Goal: Task Accomplishment & Management: Manage account settings

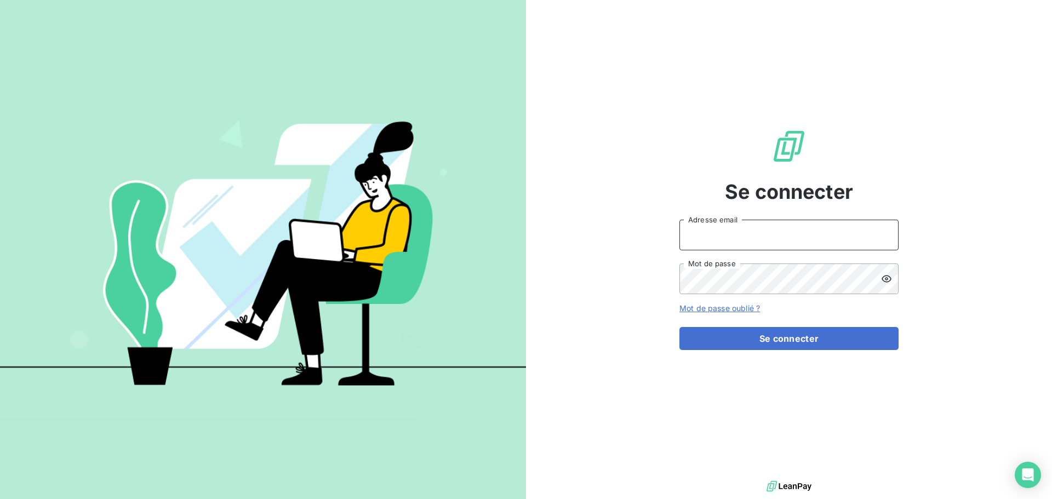
type input "[EMAIL_ADDRESS][DOMAIN_NAME]"
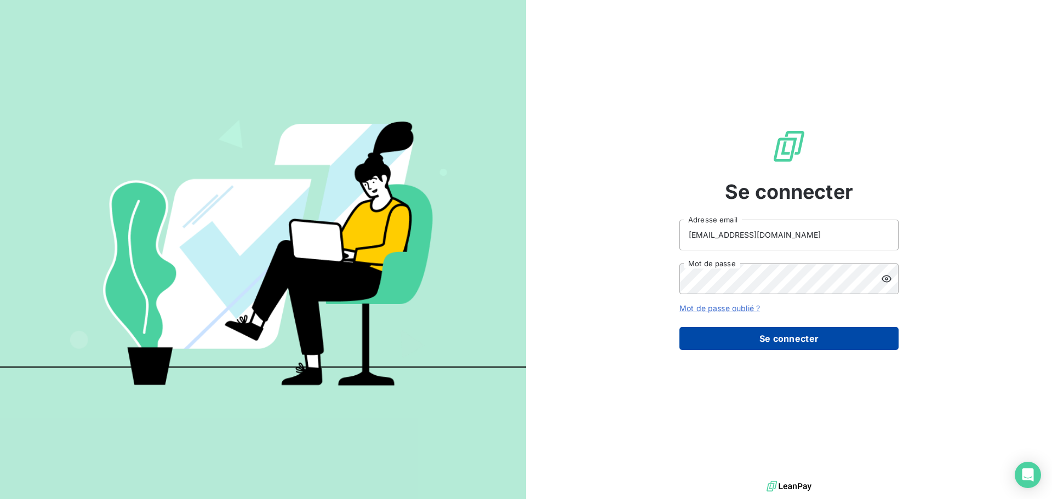
click at [795, 335] on button "Se connecter" at bounding box center [789, 338] width 219 height 23
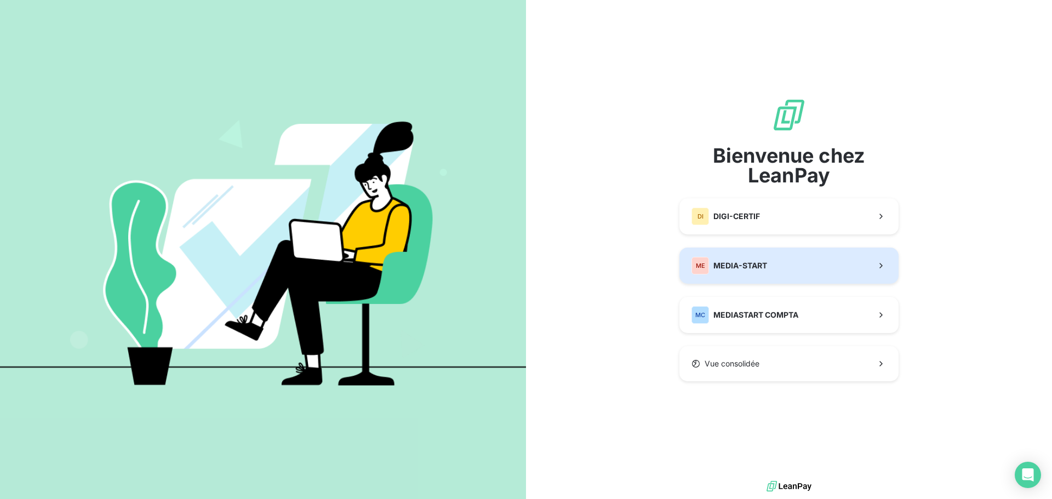
click at [766, 262] on span "MEDIA-START" at bounding box center [741, 265] width 54 height 11
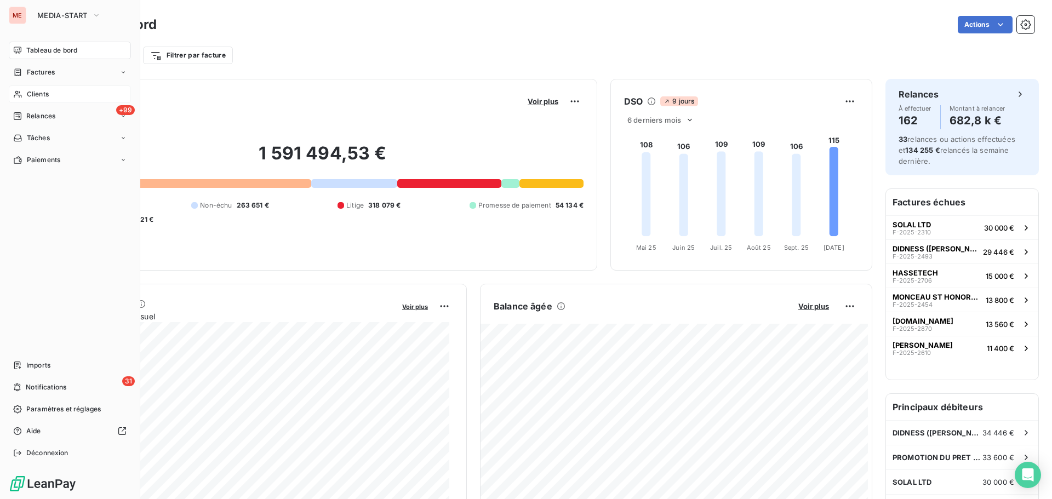
click at [24, 91] on div "Clients" at bounding box center [70, 94] width 122 height 18
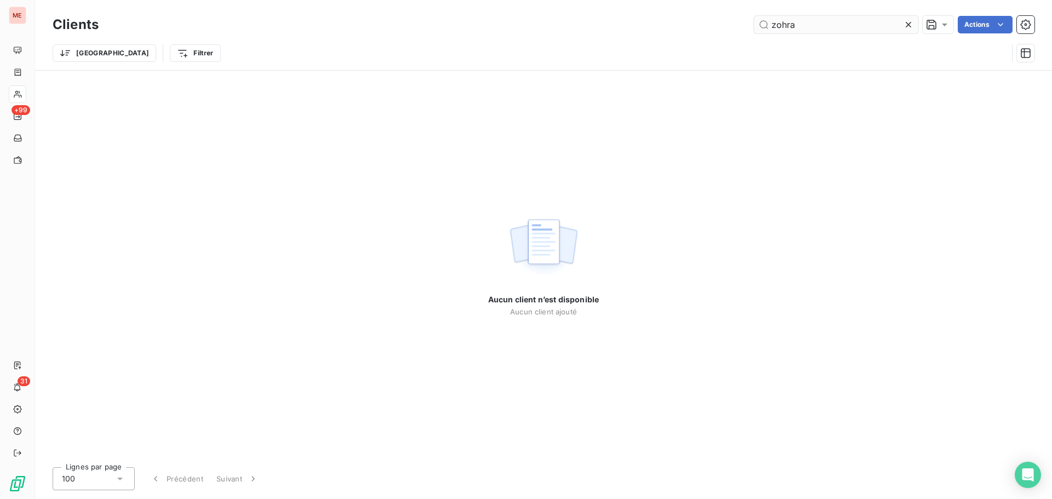
click at [824, 19] on input "zohra" at bounding box center [836, 25] width 164 height 18
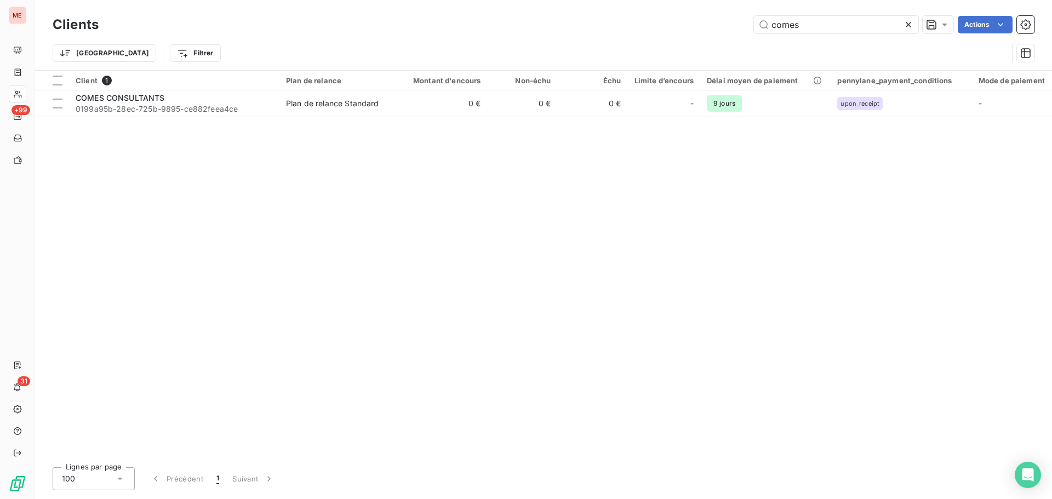
type input "comes"
click at [488, 121] on div "Client 1 Plan de relance Montant d'encours Non-échu Échu Limite d’encours Délai…" at bounding box center [543, 265] width 1017 height 388
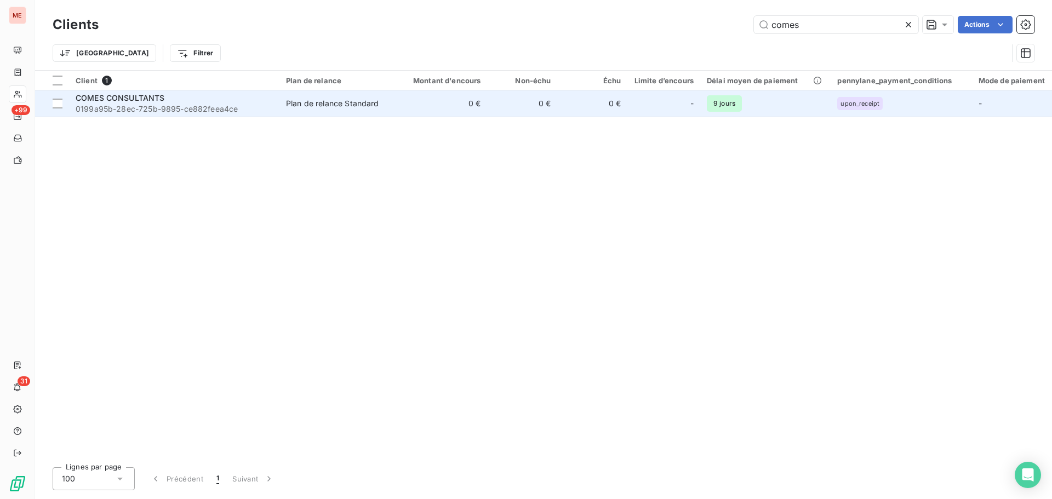
click at [474, 109] on td "0 €" at bounding box center [440, 103] width 94 height 26
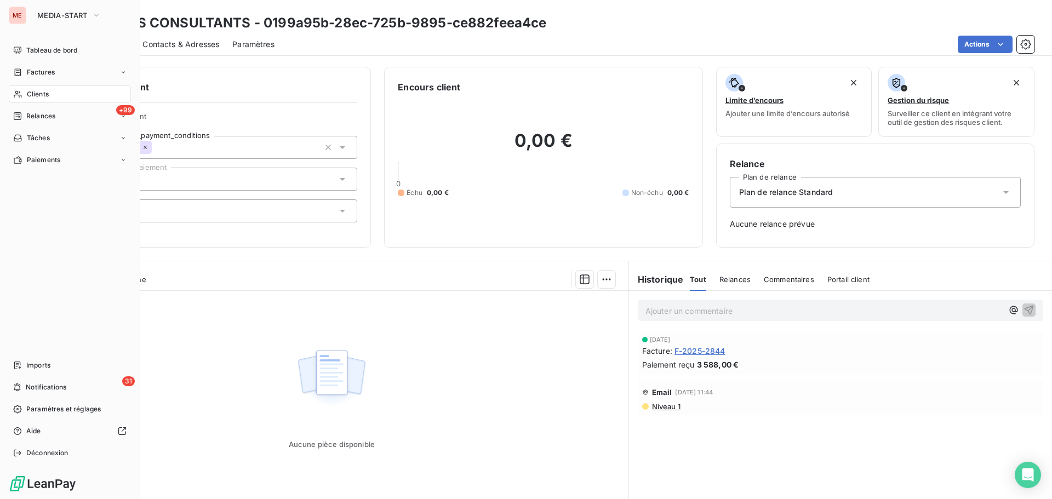
click at [16, 95] on icon at bounding box center [18, 94] width 8 height 7
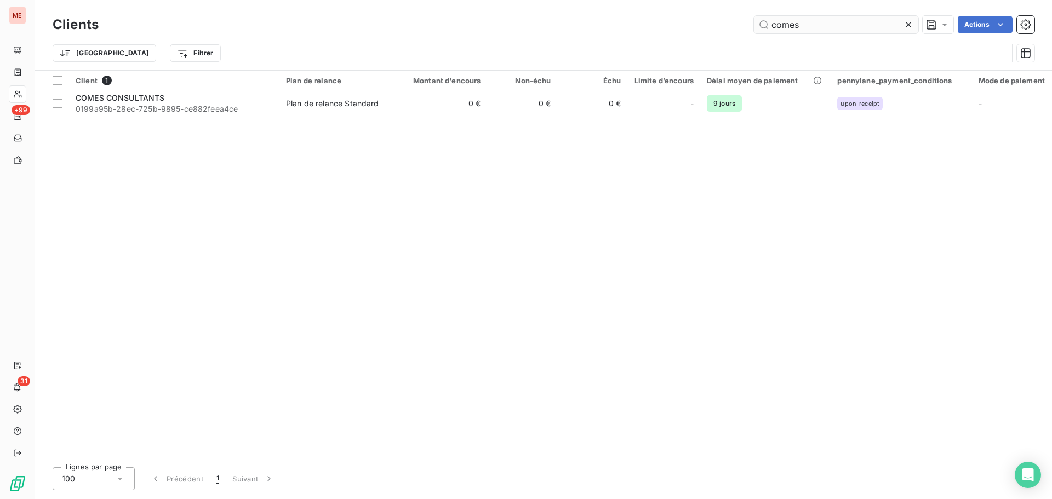
click at [777, 18] on input "comes" at bounding box center [836, 25] width 164 height 18
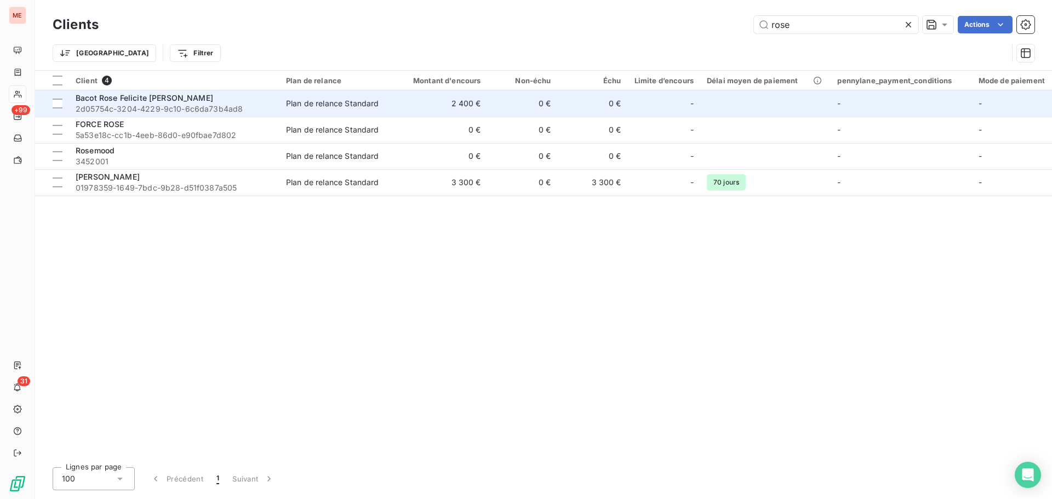
type input "rose"
click at [184, 99] on span "Bacot Rose Felicite [PERSON_NAME]" at bounding box center [145, 97] width 138 height 9
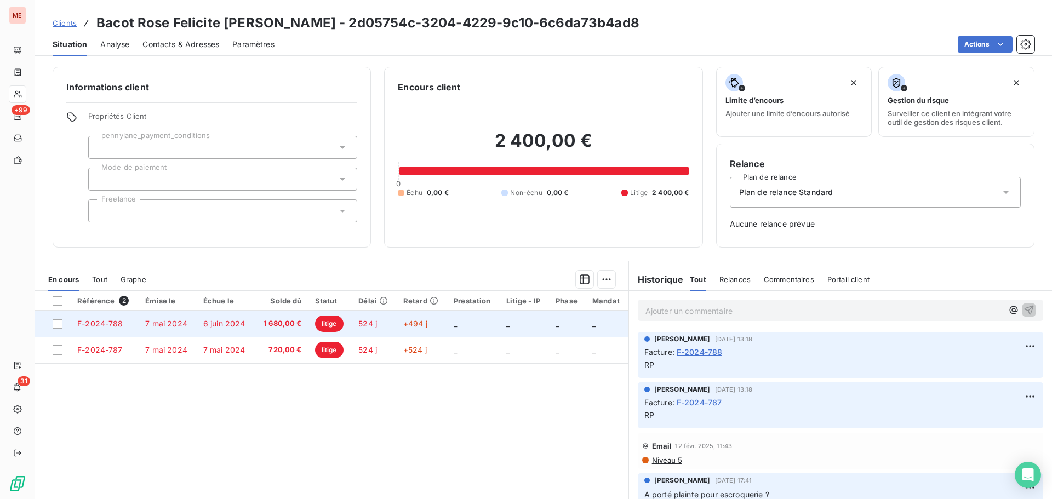
click at [248, 327] on td "6 juin 2024" at bounding box center [226, 324] width 58 height 26
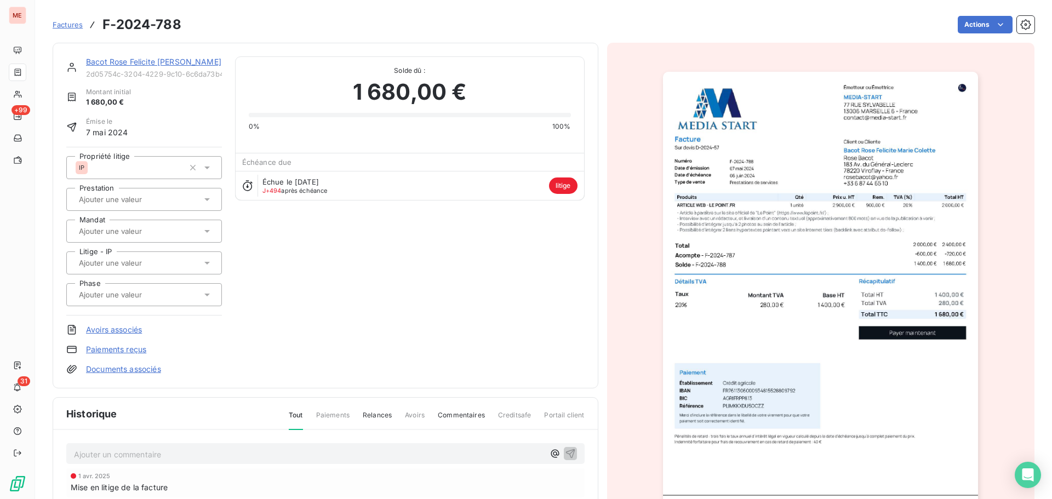
click at [151, 369] on link "Documents associés" at bounding box center [123, 369] width 75 height 11
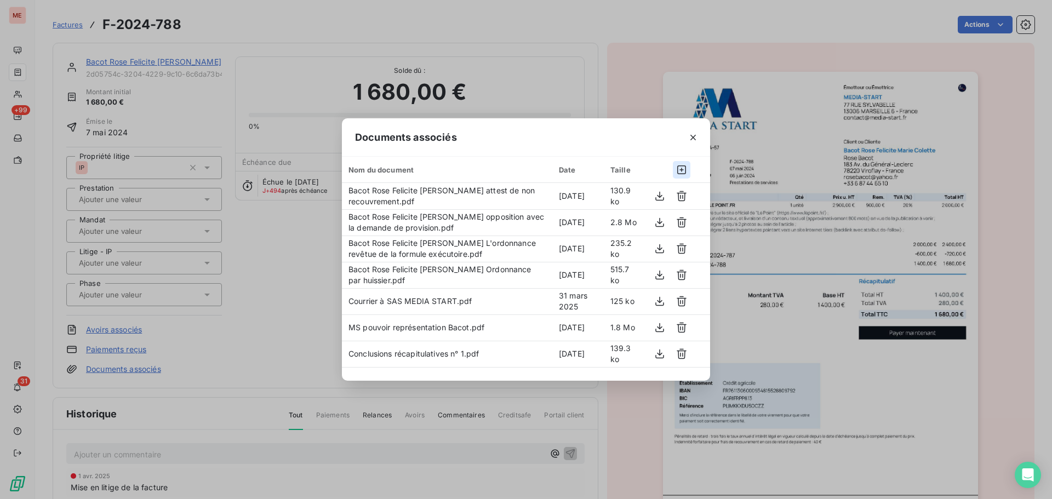
click at [681, 169] on icon "button" at bounding box center [681, 169] width 11 height 11
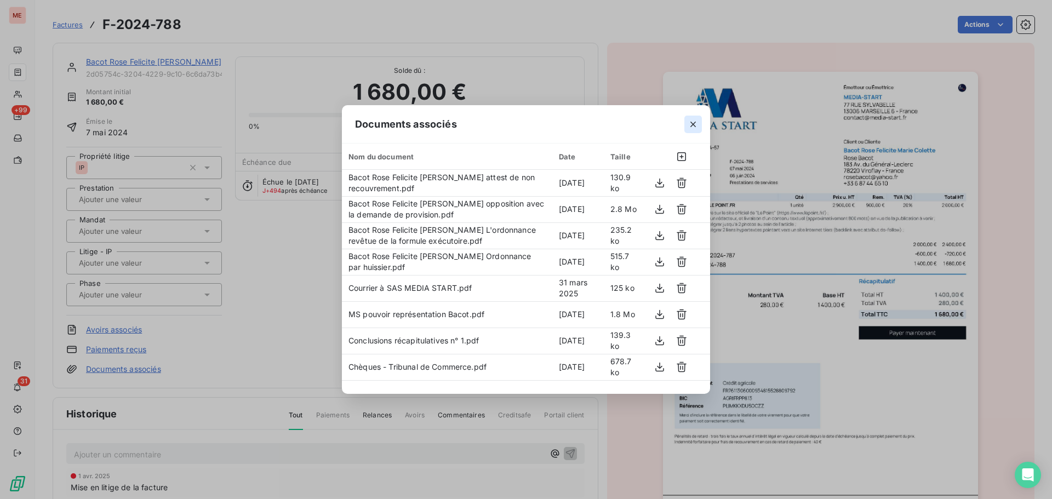
click at [691, 118] on button "button" at bounding box center [693, 125] width 18 height 18
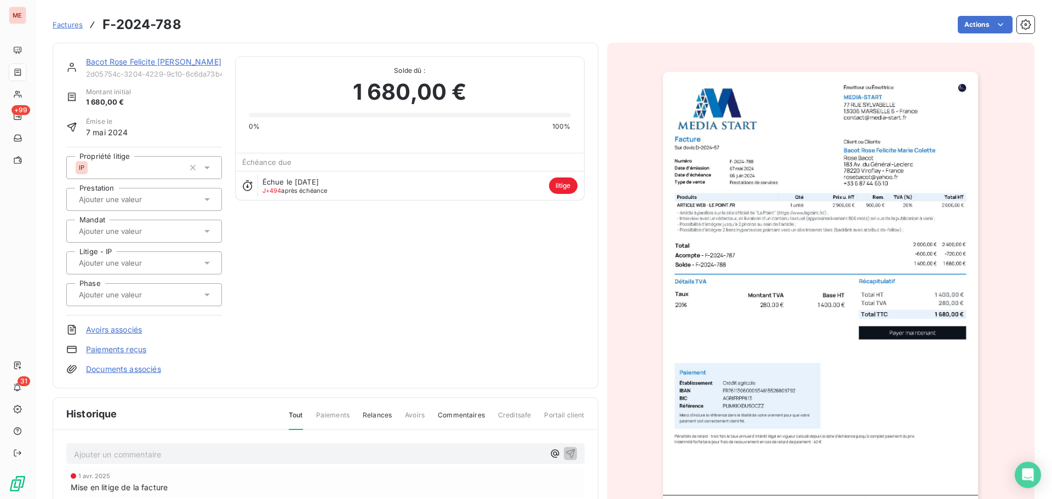
click at [135, 63] on link "Bacot Rose Felicite [PERSON_NAME]" at bounding box center [153, 61] width 135 height 9
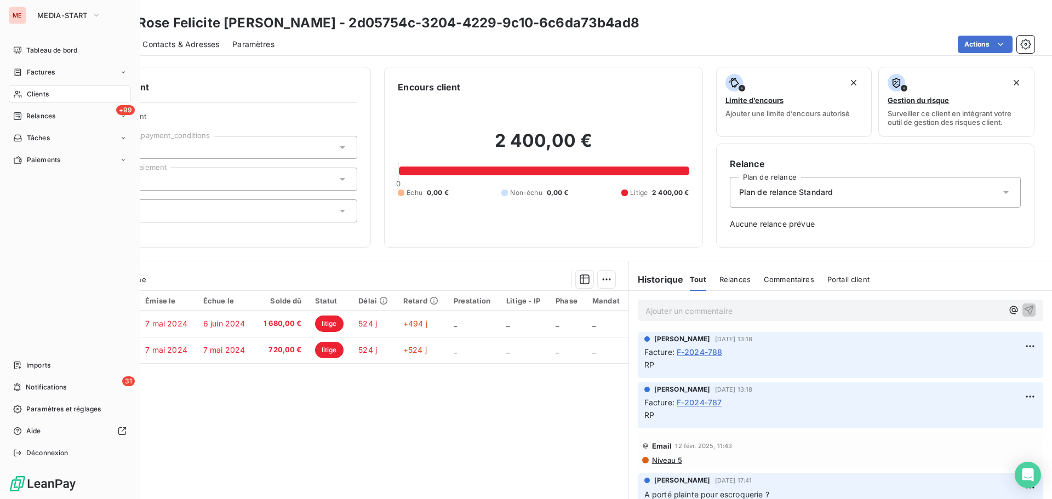
click at [25, 93] on div "Clients" at bounding box center [70, 94] width 122 height 18
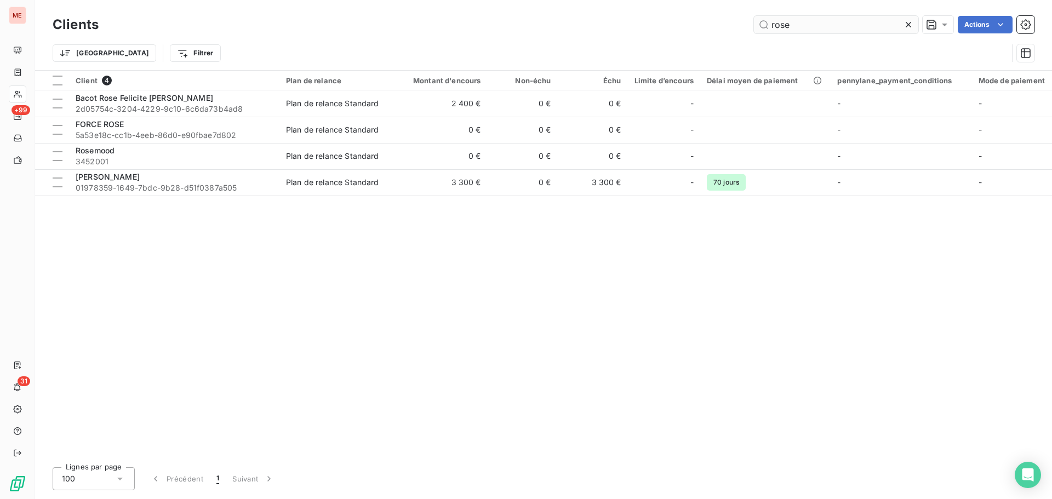
click at [804, 32] on input "rose" at bounding box center [836, 25] width 164 height 18
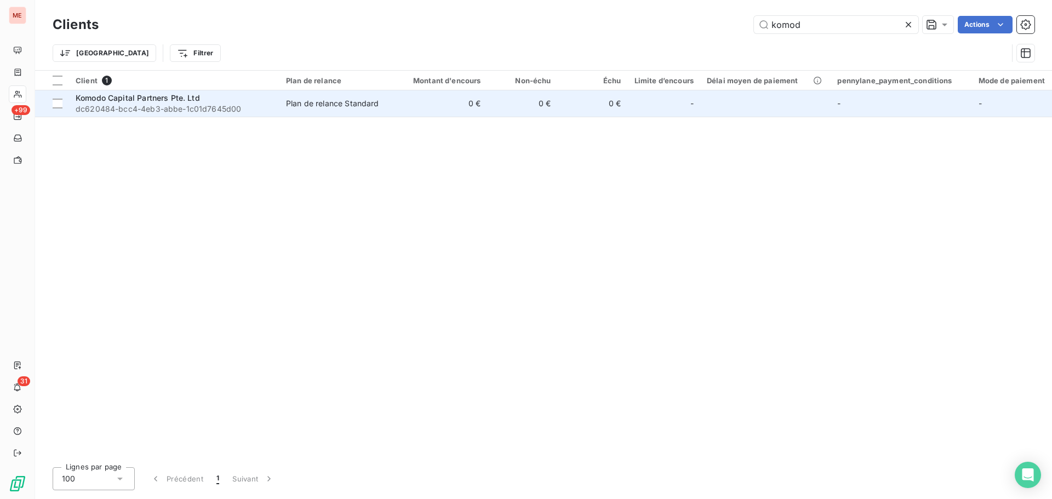
type input "komod"
click at [149, 110] on span "dc620484-bcc4-4eb3-abbe-1c01d7645d00" at bounding box center [174, 109] width 197 height 11
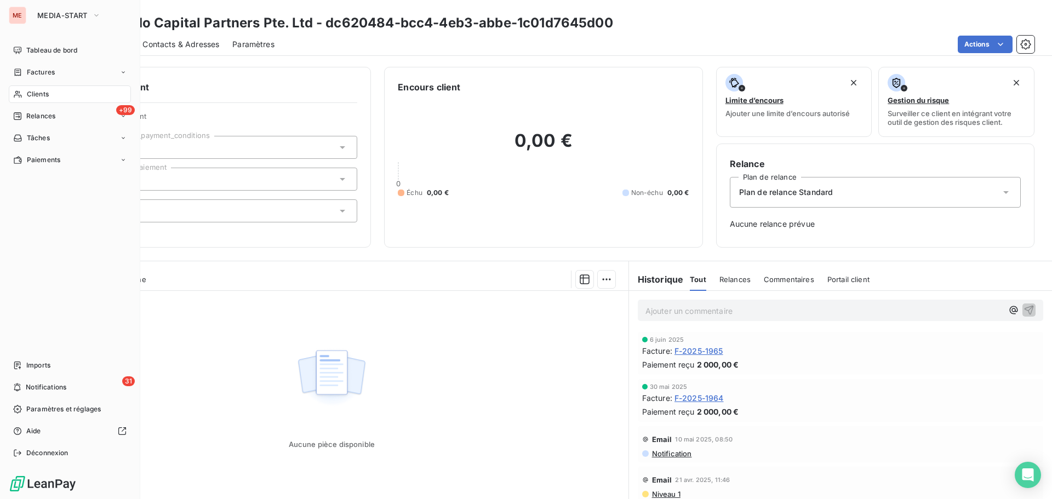
click at [19, 94] on icon at bounding box center [17, 94] width 9 height 9
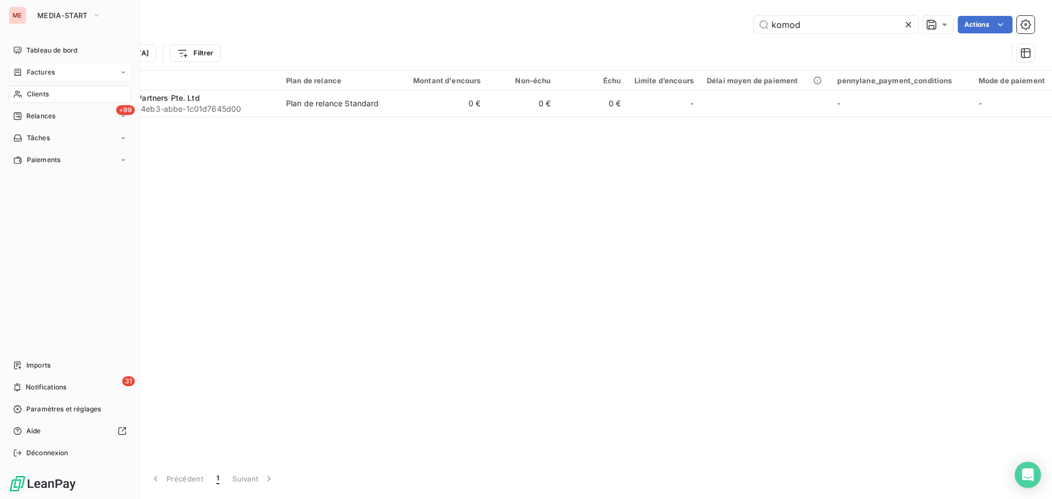
click at [13, 71] on icon at bounding box center [17, 72] width 9 height 9
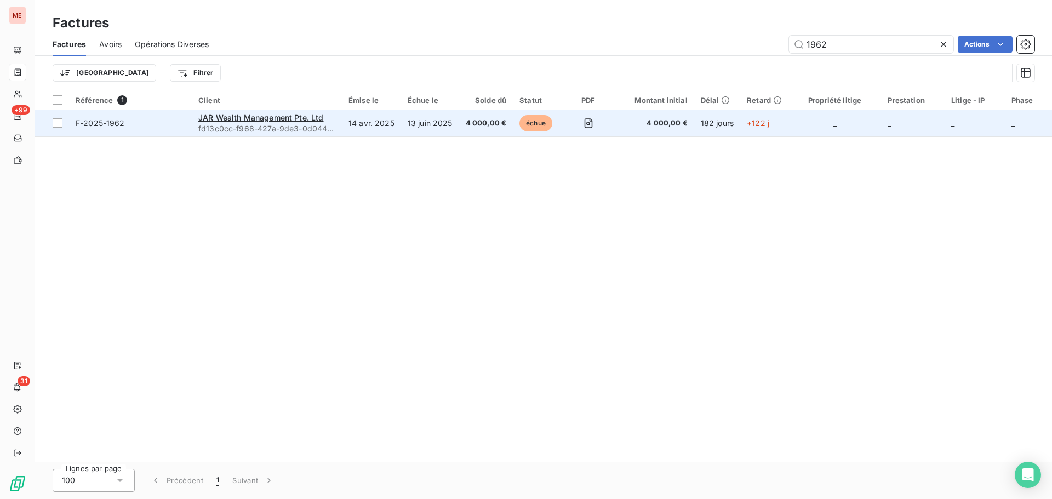
type input "1962"
click at [164, 126] on span "F-2025-1962" at bounding box center [131, 123] width 110 height 11
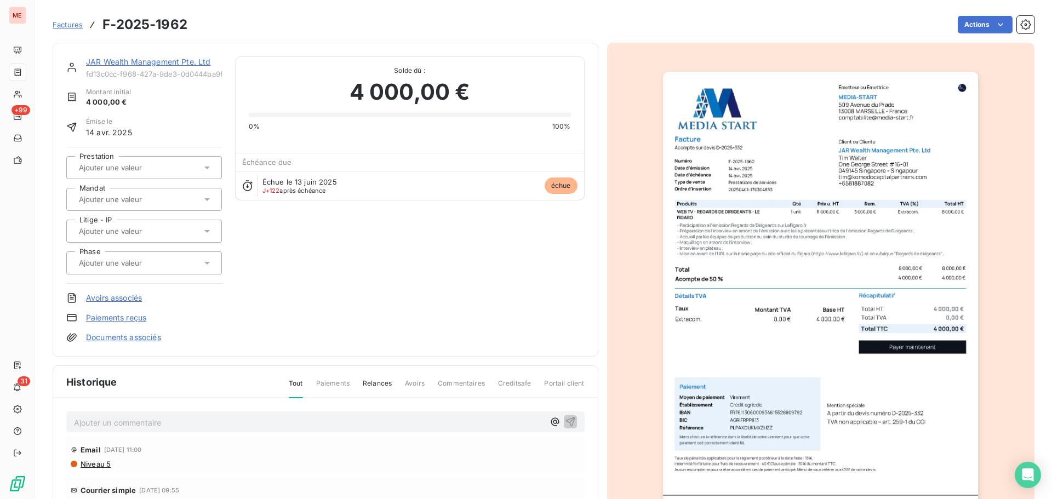
click at [114, 59] on link "JAR Wealth Management Pte. Ltd" at bounding box center [148, 61] width 125 height 9
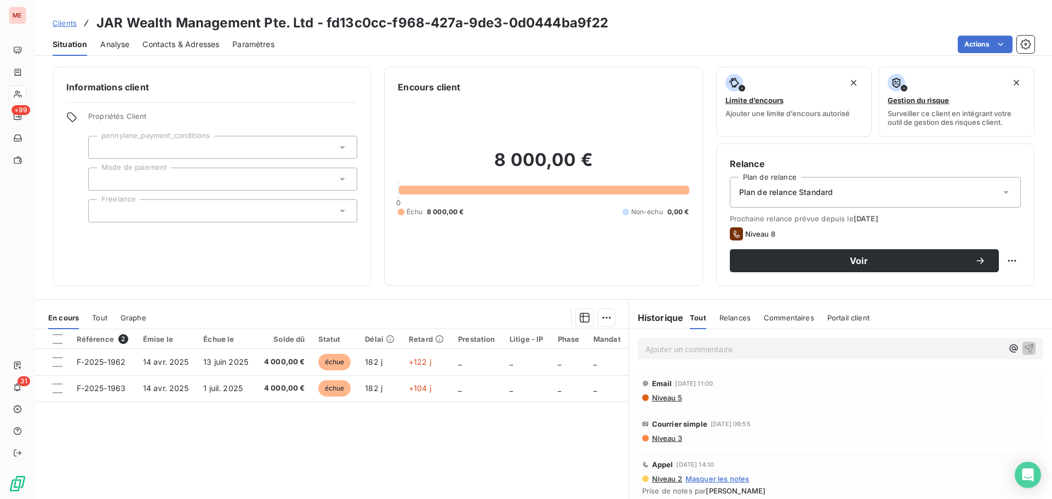
scroll to position [144, 0]
click at [683, 346] on p "Ajouter un commentaire ﻿" at bounding box center [824, 350] width 357 height 14
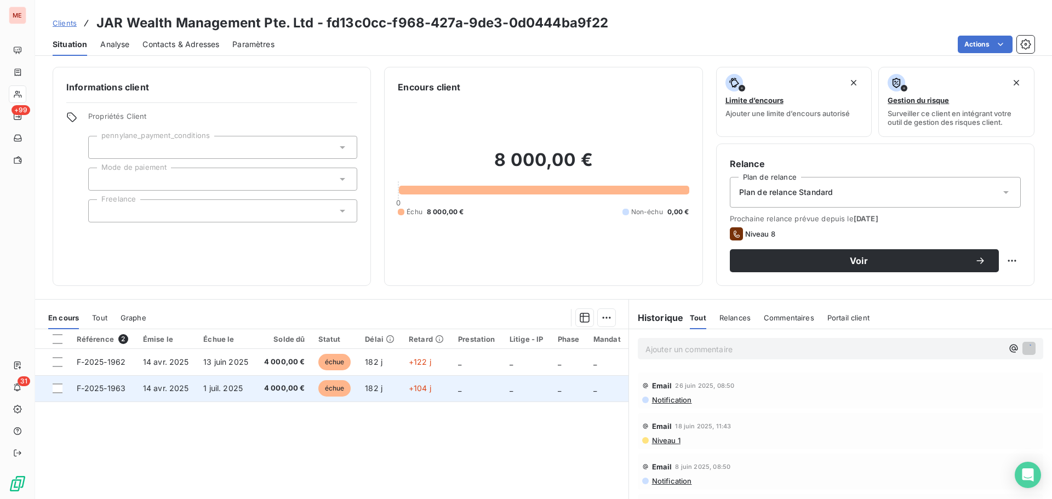
scroll to position [182, 0]
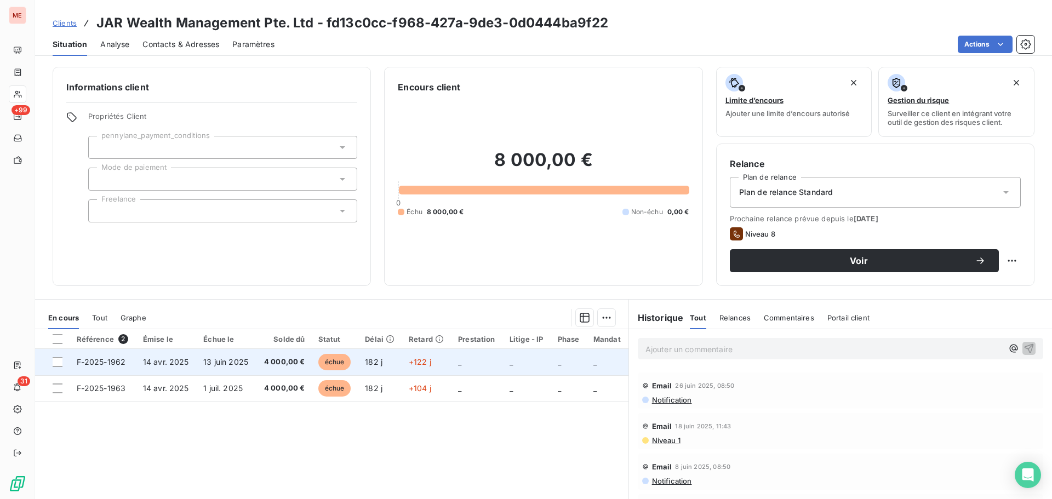
click at [231, 358] on span "13 juin 2025" at bounding box center [225, 361] width 45 height 9
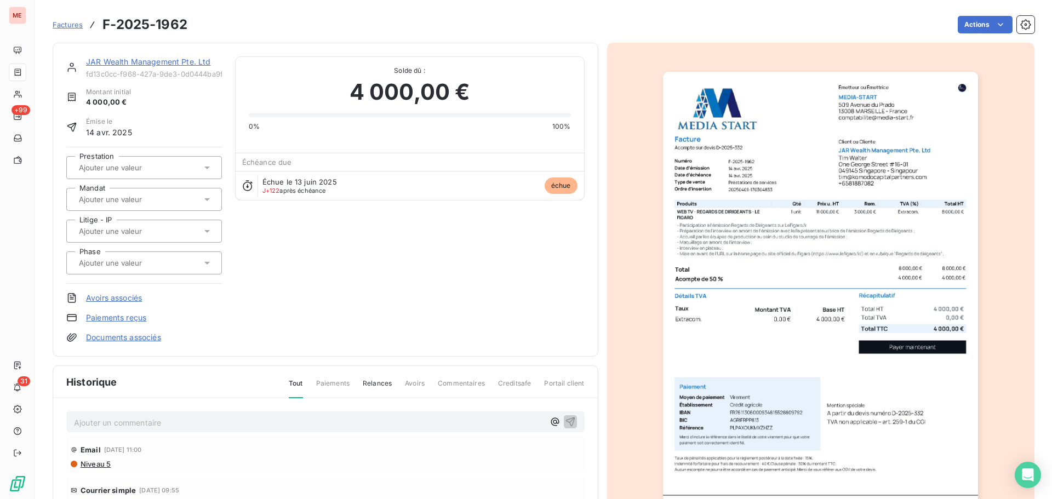
click at [154, 259] on input "text" at bounding box center [133, 263] width 110 height 10
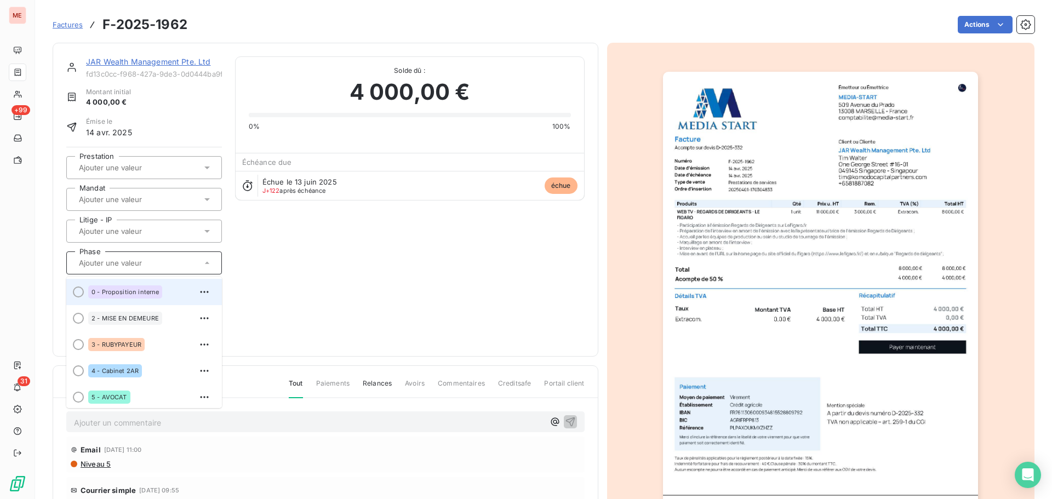
click at [155, 291] on span "0 - Proposition interne" at bounding box center [125, 292] width 67 height 7
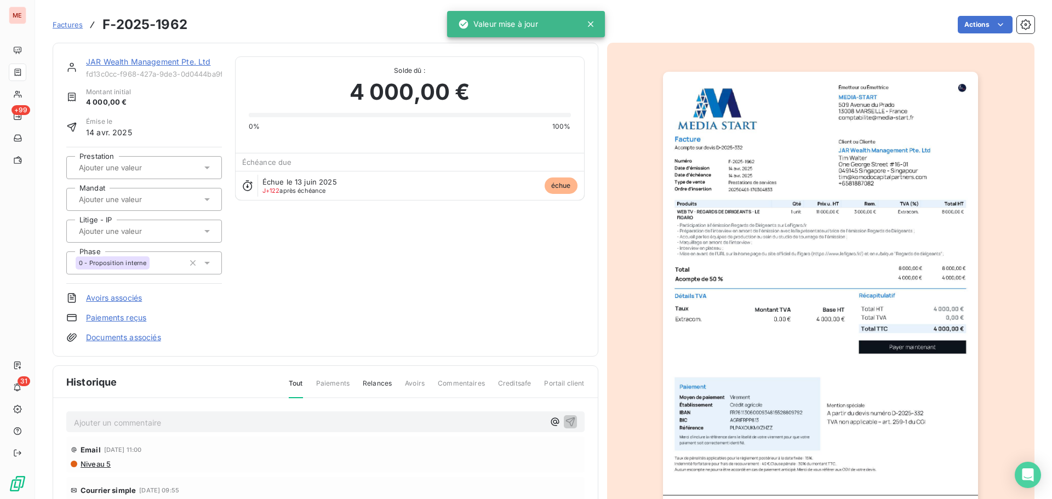
click at [138, 63] on link "JAR Wealth Management Pte. Ltd" at bounding box center [148, 61] width 125 height 9
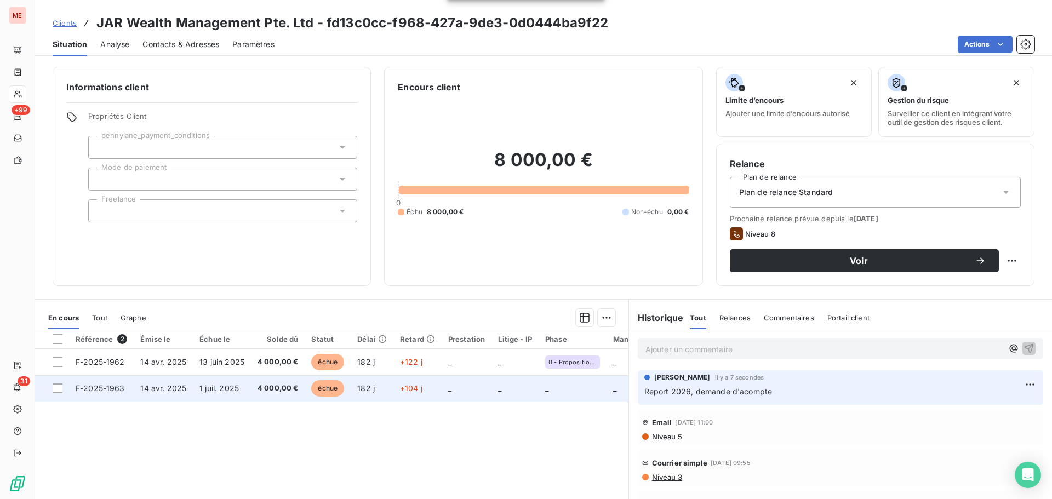
click at [218, 392] on span "1 juil. 2025" at bounding box center [218, 388] width 39 height 9
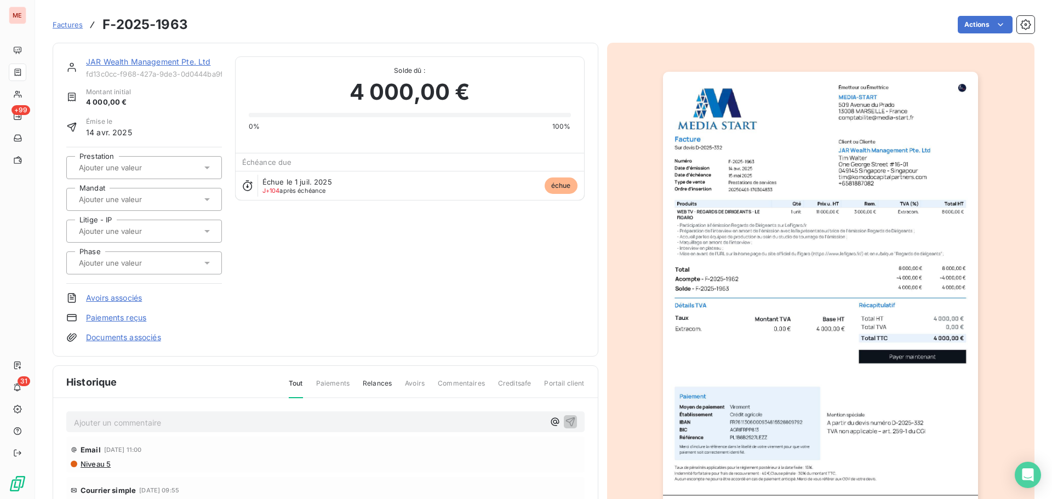
click at [133, 268] on div at bounding box center [139, 263] width 126 height 14
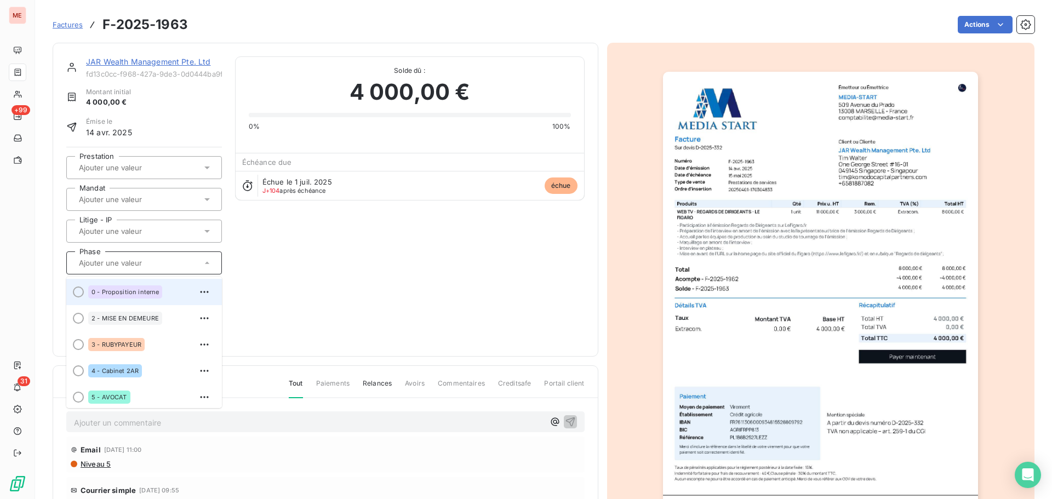
click at [138, 287] on div "0 - Proposition interne" at bounding box center [125, 292] width 74 height 13
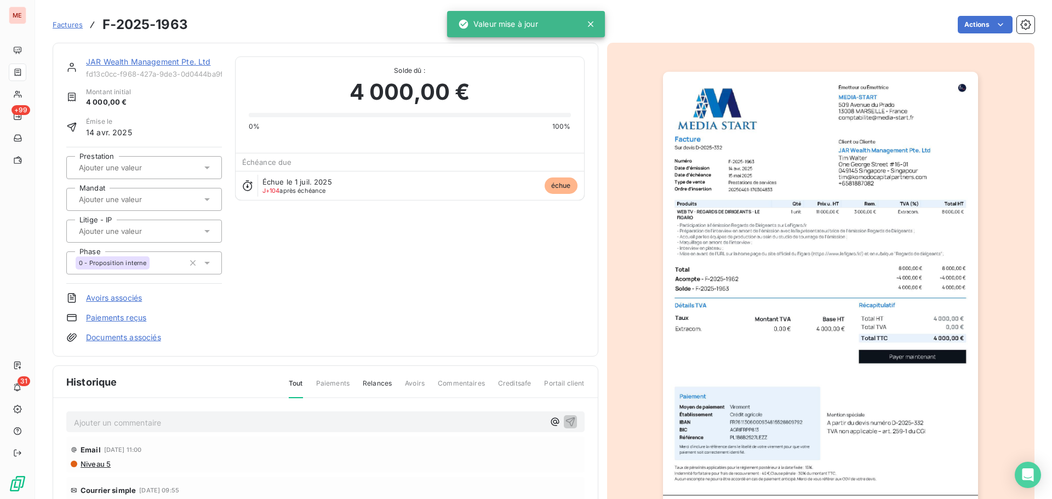
click at [132, 65] on link "JAR Wealth Management Pte. Ltd" at bounding box center [148, 61] width 125 height 9
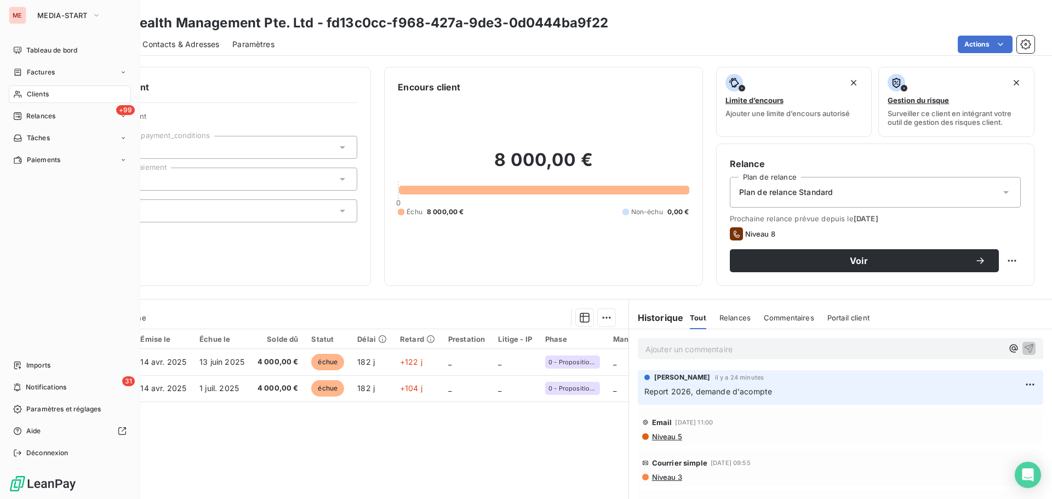
click at [28, 91] on span "Clients" at bounding box center [38, 94] width 22 height 10
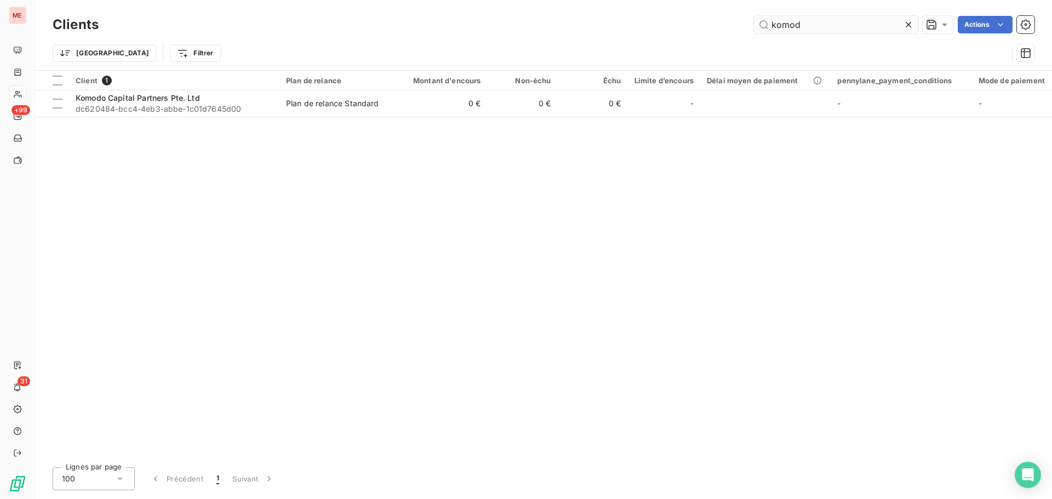
click at [833, 24] on input "komod" at bounding box center [836, 25] width 164 height 18
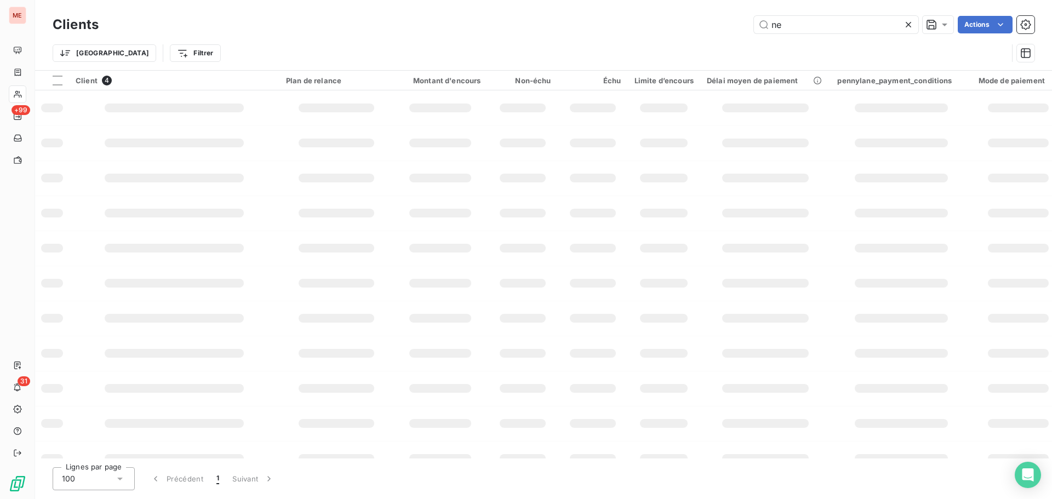
type input "n"
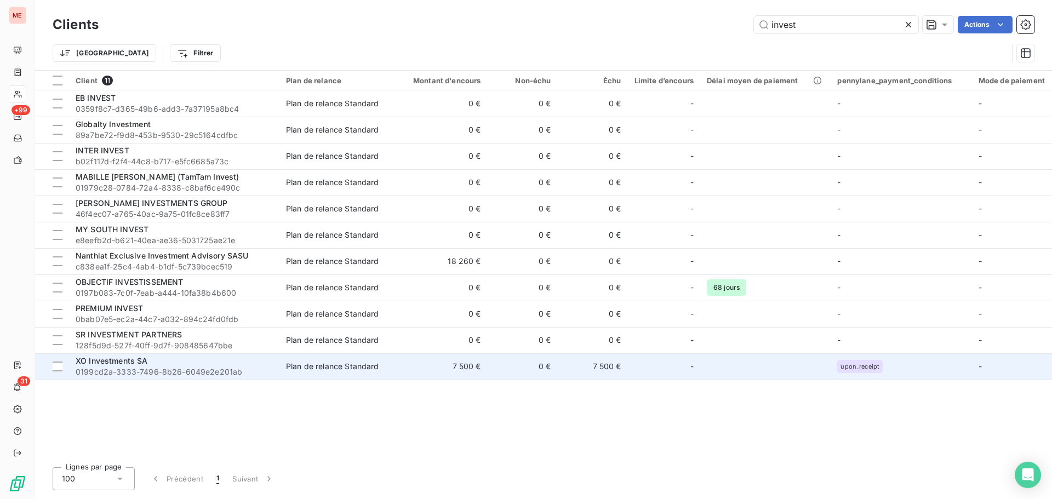
type input "invest"
click at [186, 373] on span "0199cd2a-3333-7496-8b26-6049e2e201ab" at bounding box center [174, 372] width 197 height 11
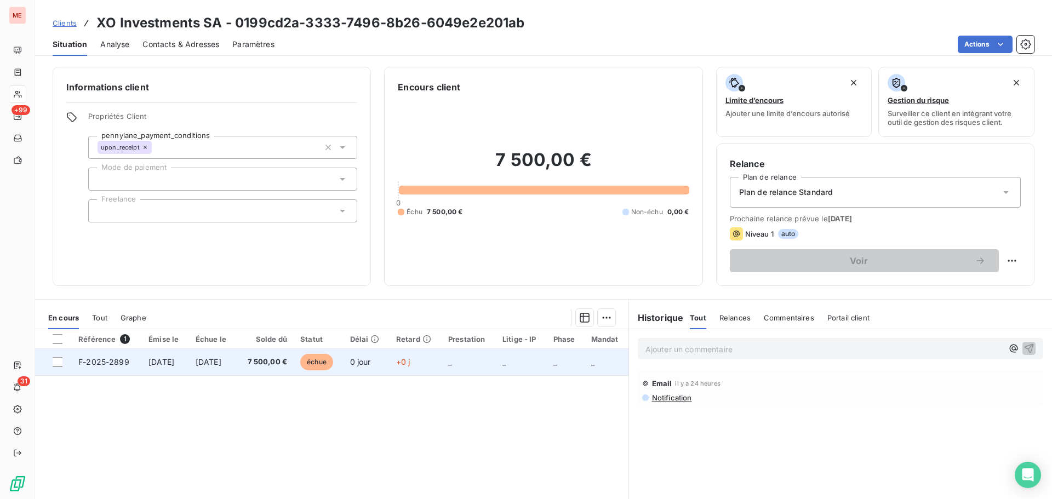
click at [221, 360] on span "[DATE]" at bounding box center [209, 361] width 26 height 9
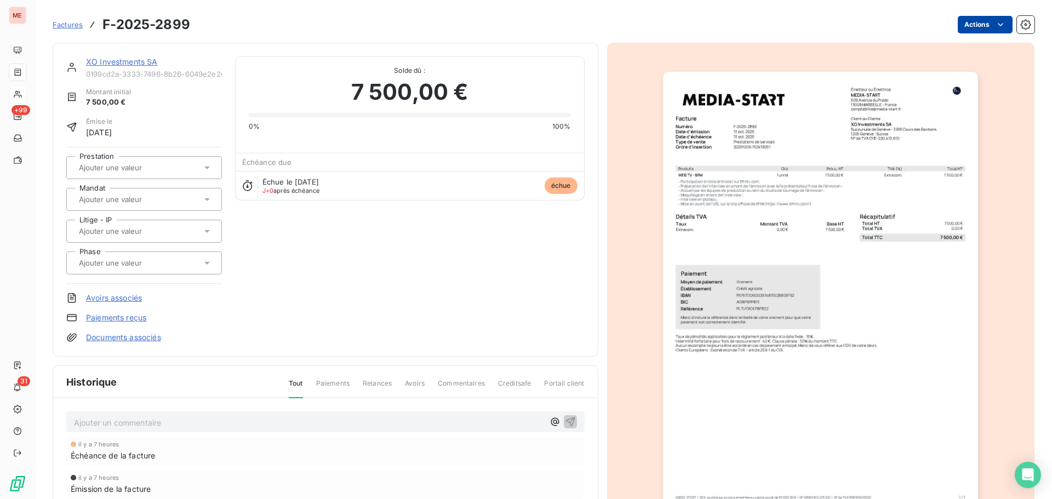
click at [977, 31] on html "ME +99 31 Factures F-2025-2899 Actions XO Investments SA 0199cd2a-3333-7496-8b2…" at bounding box center [526, 249] width 1052 height 499
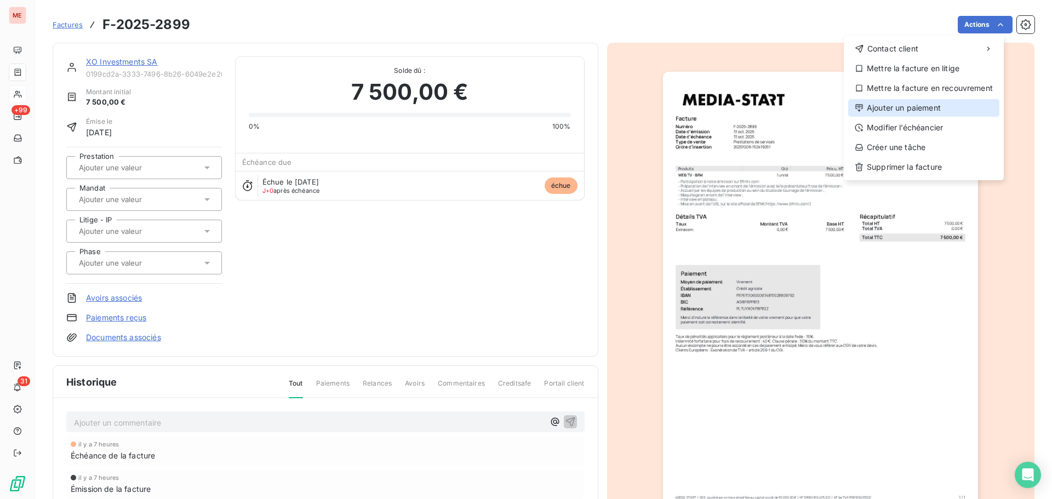
click at [933, 104] on div "Ajouter un paiement" at bounding box center [923, 108] width 151 height 18
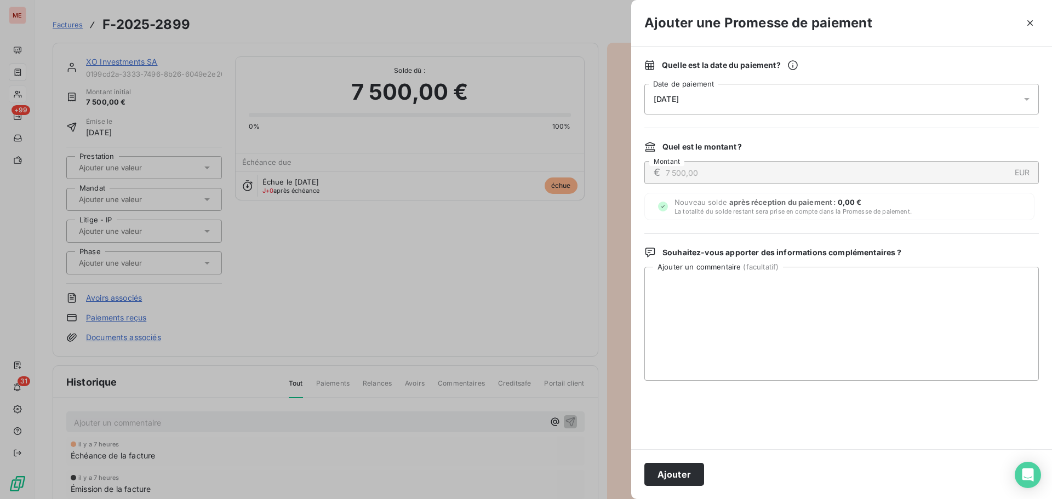
click at [824, 101] on div "[DATE]" at bounding box center [841, 99] width 395 height 31
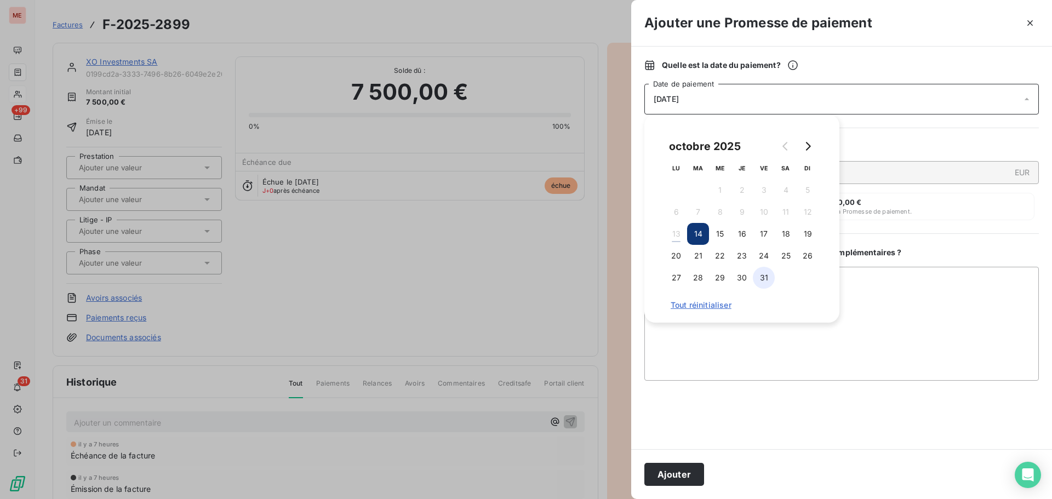
click at [765, 278] on button "31" at bounding box center [764, 278] width 22 height 22
click at [678, 471] on button "Ajouter" at bounding box center [674, 474] width 60 height 23
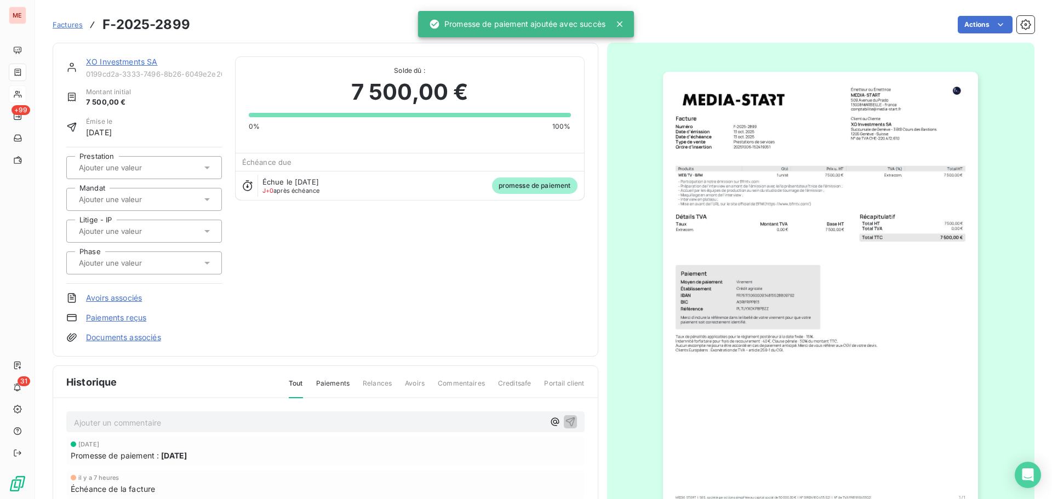
click at [125, 59] on link "XO Investments SA" at bounding box center [122, 61] width 72 height 9
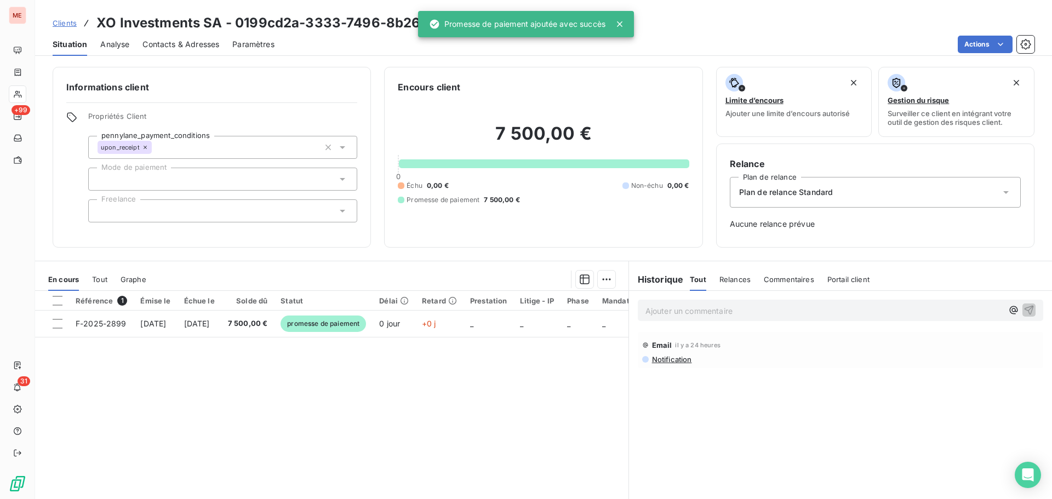
click at [755, 318] on div "Ajouter un commentaire ﻿" at bounding box center [841, 310] width 406 height 21
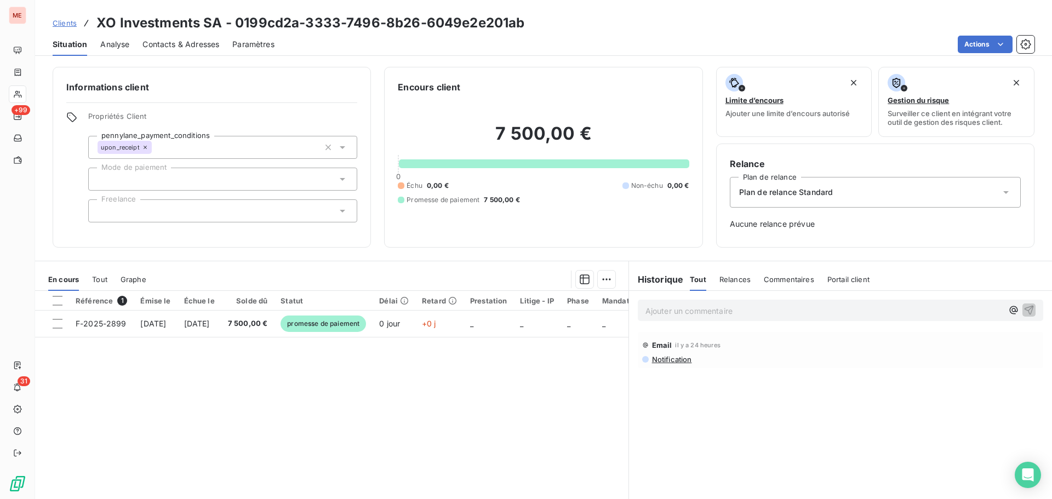
click at [727, 302] on div "Ajouter un commentaire ﻿" at bounding box center [841, 310] width 406 height 21
click at [720, 309] on p "Ajouter un commentaire ﻿" at bounding box center [824, 311] width 357 height 14
click at [657, 364] on div "Email il y a 24 heures Notification" at bounding box center [841, 350] width 406 height 36
click at [659, 361] on span "Notification" at bounding box center [671, 359] width 41 height 9
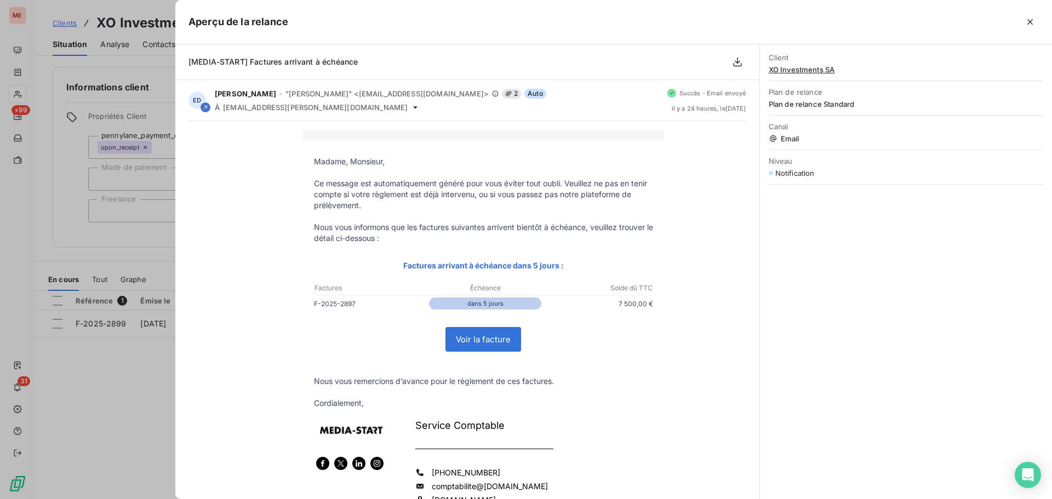
click at [123, 392] on div at bounding box center [526, 249] width 1052 height 499
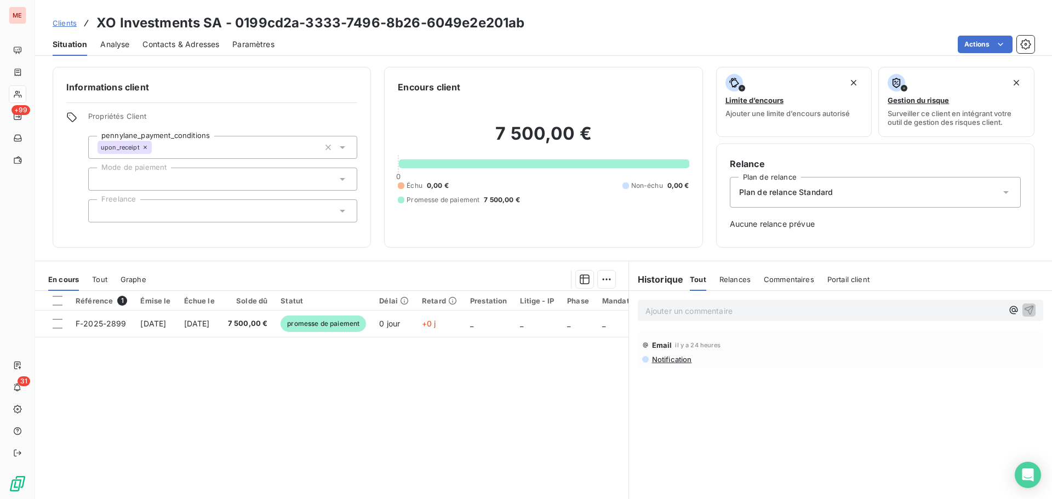
click at [673, 359] on span "Notification" at bounding box center [671, 359] width 41 height 9
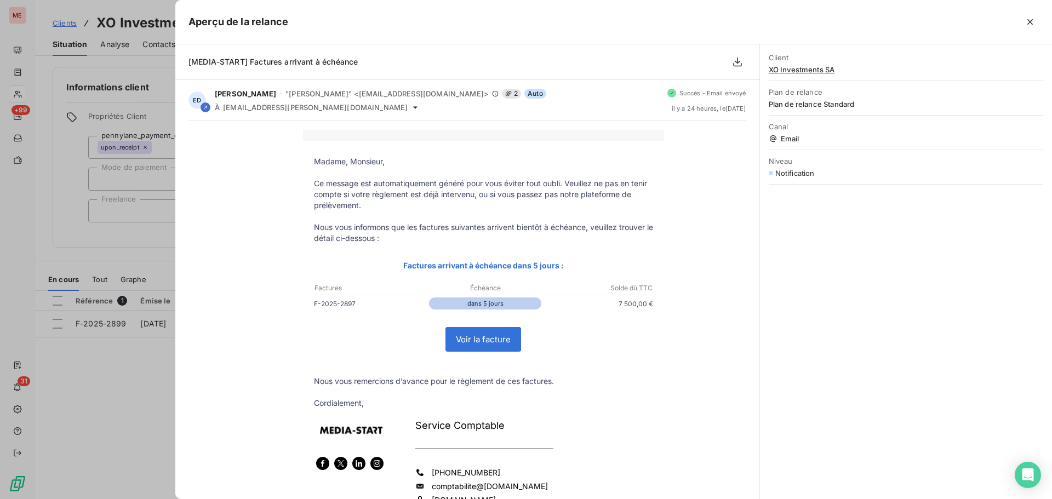
click at [89, 393] on div at bounding box center [526, 249] width 1052 height 499
